Goal: Task Accomplishment & Management: Manage account settings

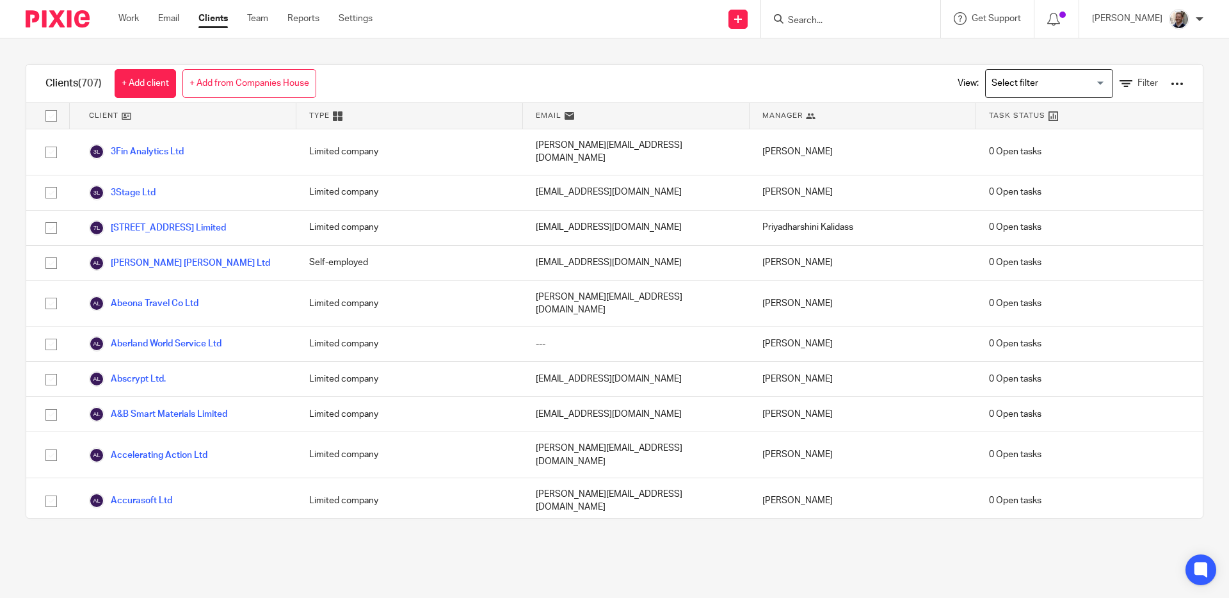
click at [825, 15] on input "Search" at bounding box center [844, 21] width 115 height 12
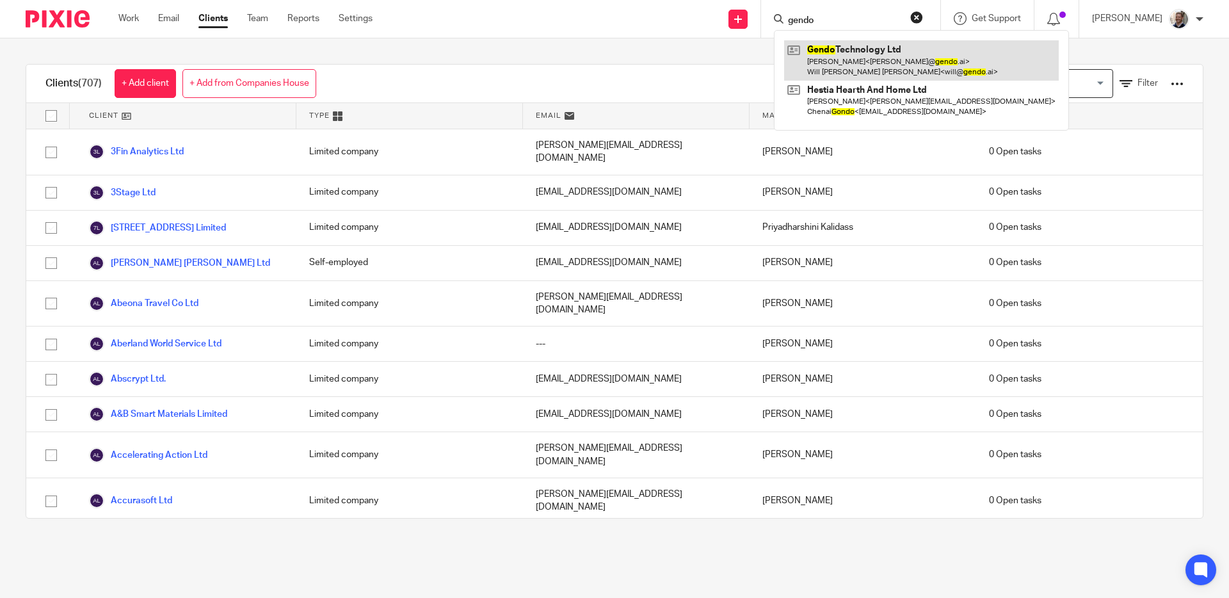
type input "gendo"
click at [841, 59] on link at bounding box center [921, 60] width 275 height 40
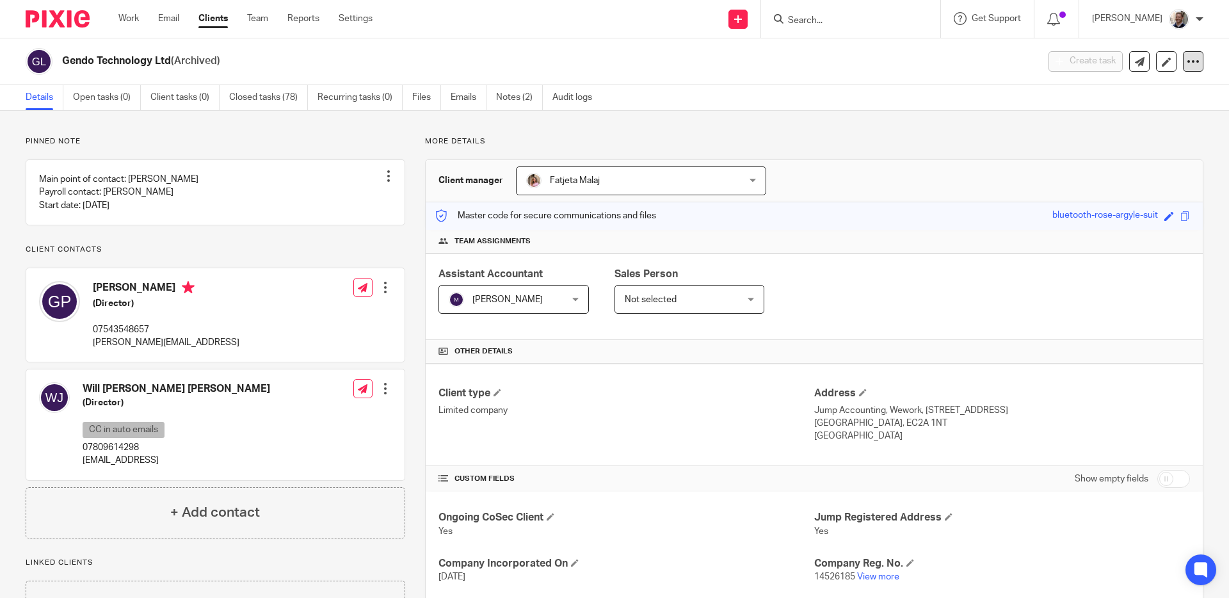
click at [1189, 65] on icon at bounding box center [1193, 61] width 13 height 13
click at [1111, 147] on button "Unarchive client" at bounding box center [1113, 149] width 141 height 17
click at [834, 20] on div "Client unarchived." at bounding box center [916, 37] width 602 height 49
click at [1194, 41] on div at bounding box center [1185, 40] width 35 height 15
drag, startPoint x: 739, startPoint y: 135, endPoint x: 459, endPoint y: 103, distance: 282.2
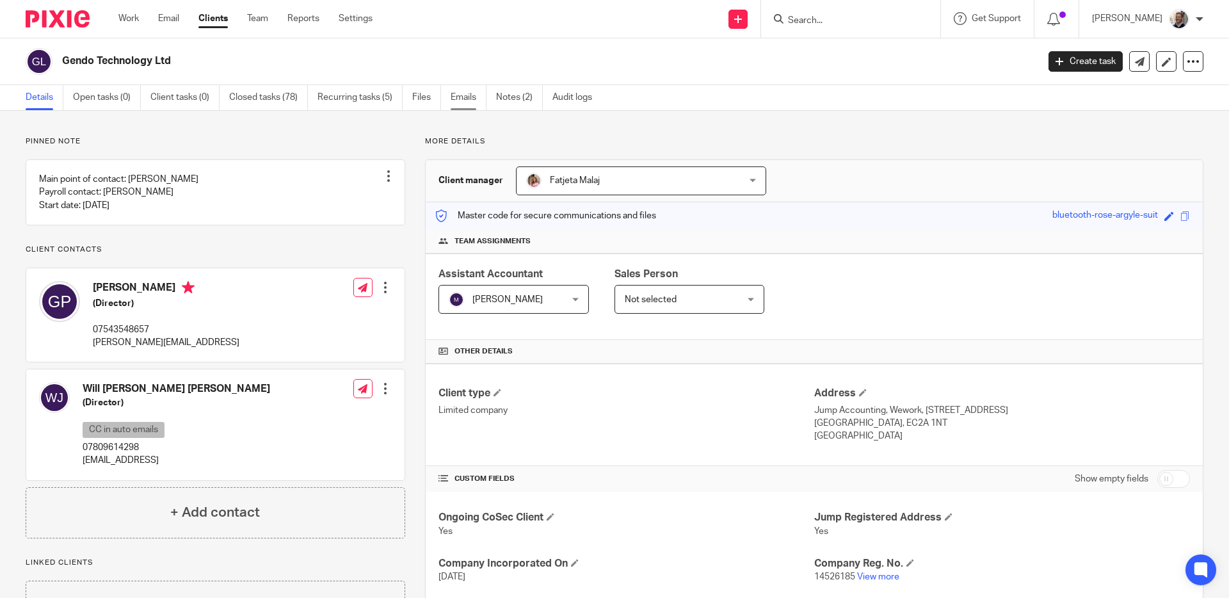
click at [739, 135] on div "Pinned note Main point of contact: George Proud Payroll contact: George Proud S…" at bounding box center [614, 531] width 1229 height 840
click at [365, 127] on div "Pinned note Main point of contact: George Proud Payroll contact: George Proud S…" at bounding box center [614, 531] width 1229 height 840
click at [361, 90] on link "Recurring tasks (5)" at bounding box center [360, 97] width 85 height 25
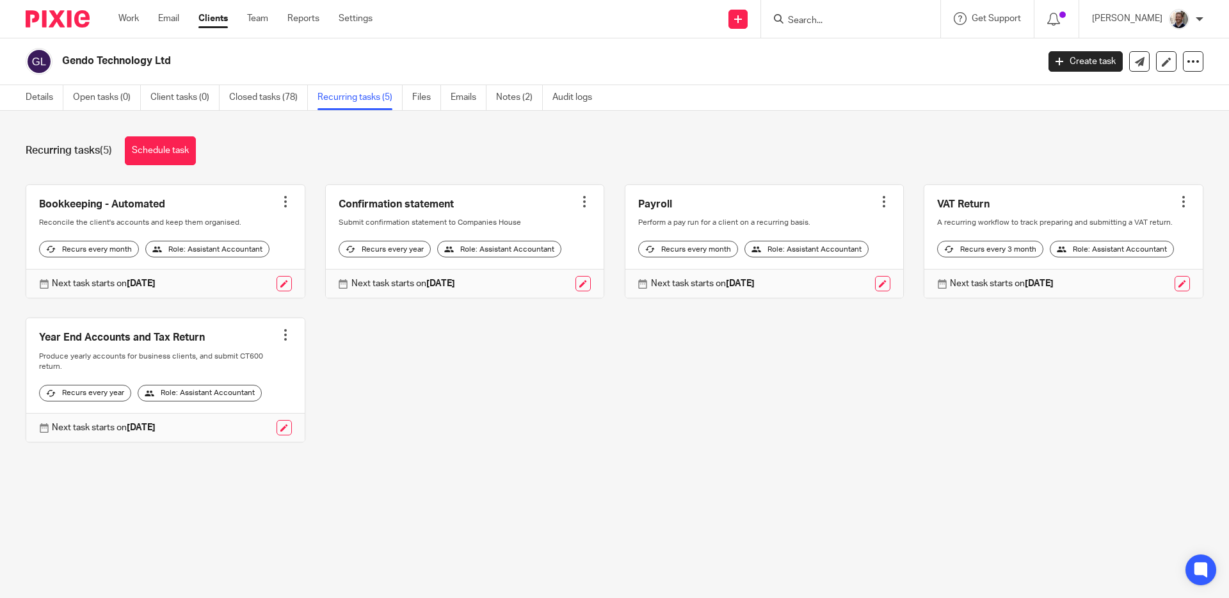
click at [830, 16] on input "Search" at bounding box center [844, 21] width 115 height 12
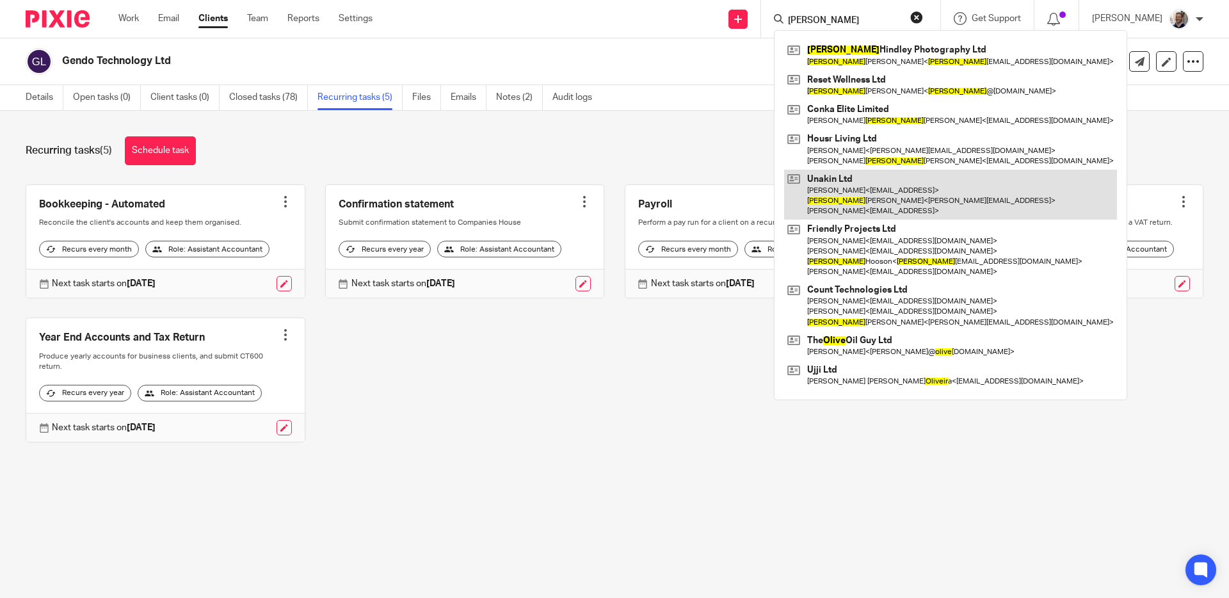
type input "oliver"
click at [943, 193] on link at bounding box center [950, 195] width 333 height 51
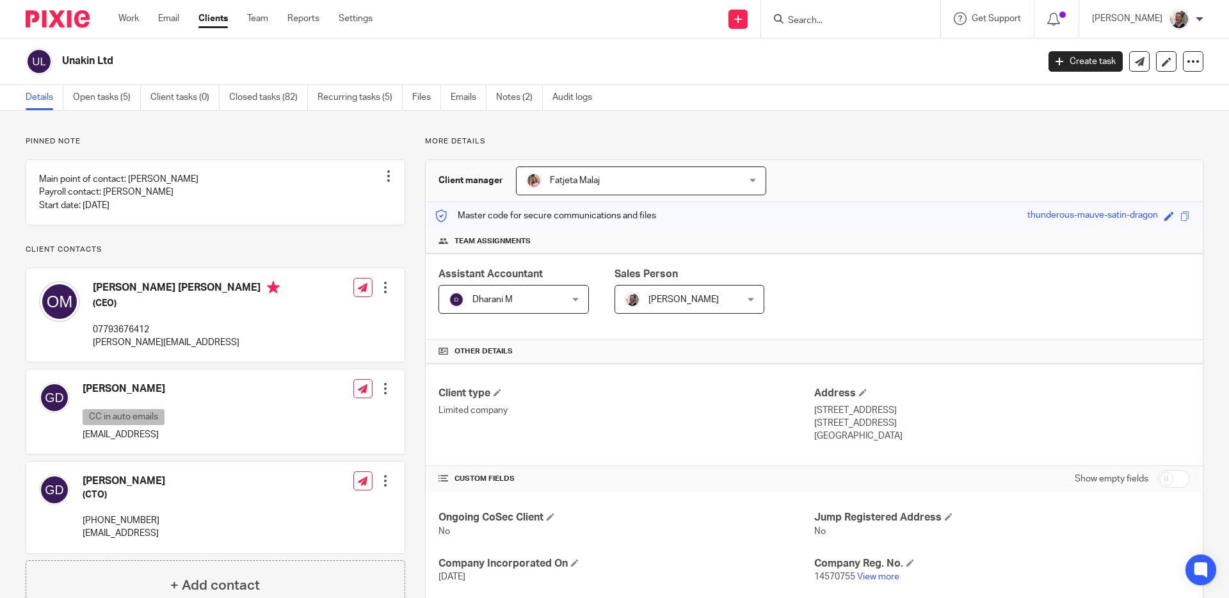
click at [565, 137] on p "More details" at bounding box center [814, 141] width 778 height 10
click at [819, 16] on input "Search" at bounding box center [844, 21] width 115 height 12
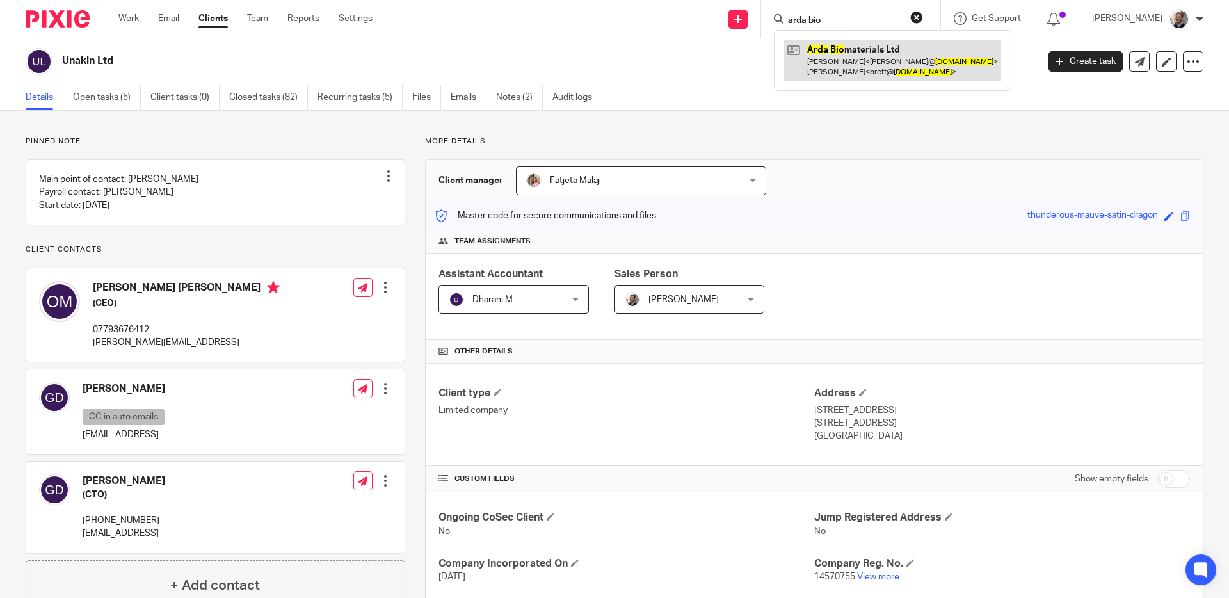
type input "arda bio"
click at [856, 63] on link at bounding box center [892, 60] width 217 height 40
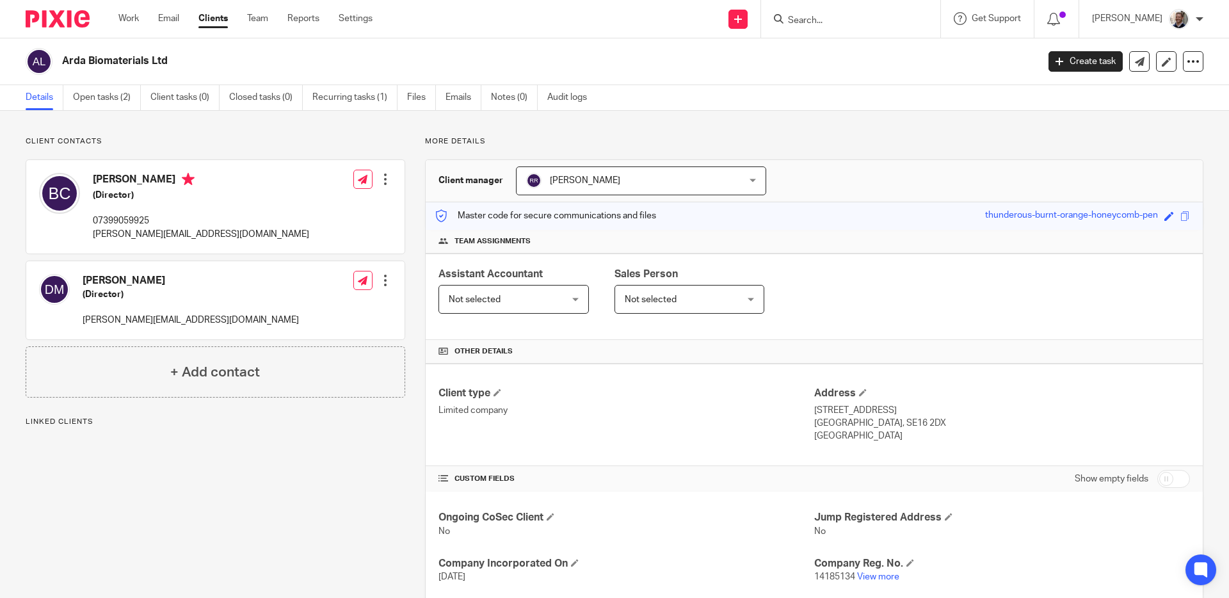
click at [493, 52] on div "Arda Biomaterials Ltd" at bounding box center [528, 61] width 1004 height 27
click at [470, 54] on h2 "Arda Biomaterials Ltd" at bounding box center [449, 60] width 774 height 13
